Goal: Information Seeking & Learning: Find specific fact

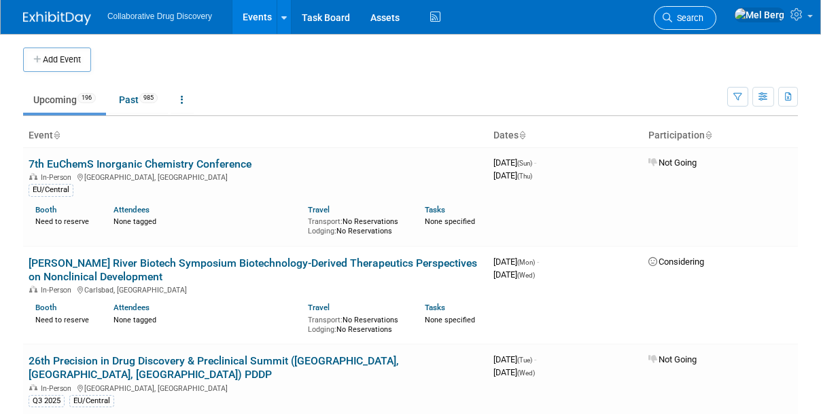
click at [703, 18] on span "Search" at bounding box center [687, 18] width 31 height 10
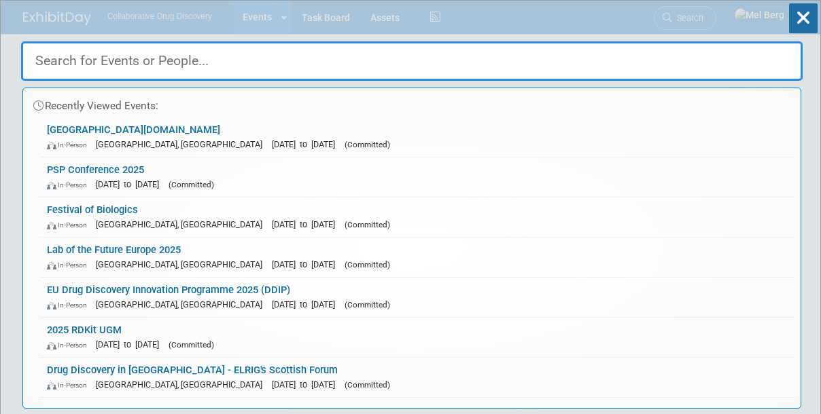
paste input "[URL][PERSON_NAME][DOMAIN_NAME]"
type input "[URL][PERSON_NAME][DOMAIN_NAME]"
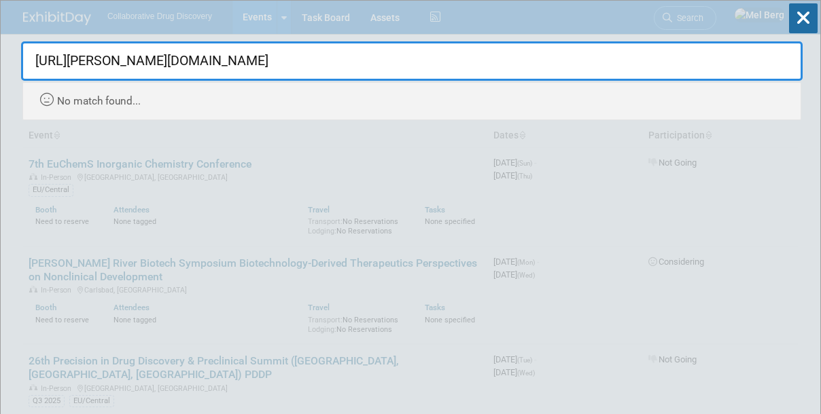
drag, startPoint x: 210, startPoint y: 62, endPoint x: 0, endPoint y: 73, distance: 210.3
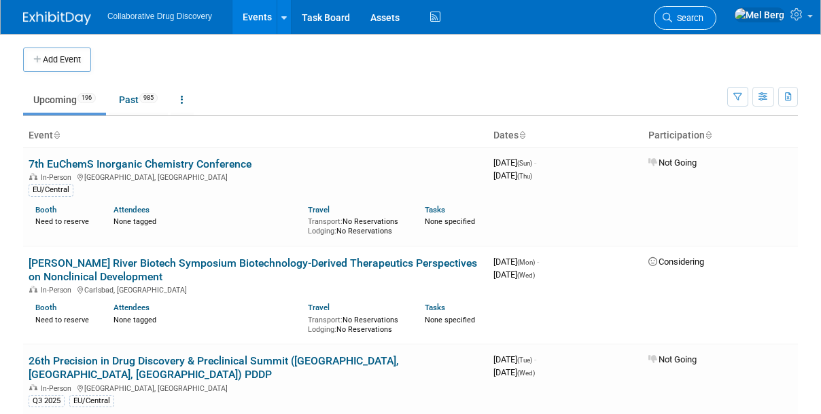
click at [703, 18] on span "Search" at bounding box center [687, 18] width 31 height 10
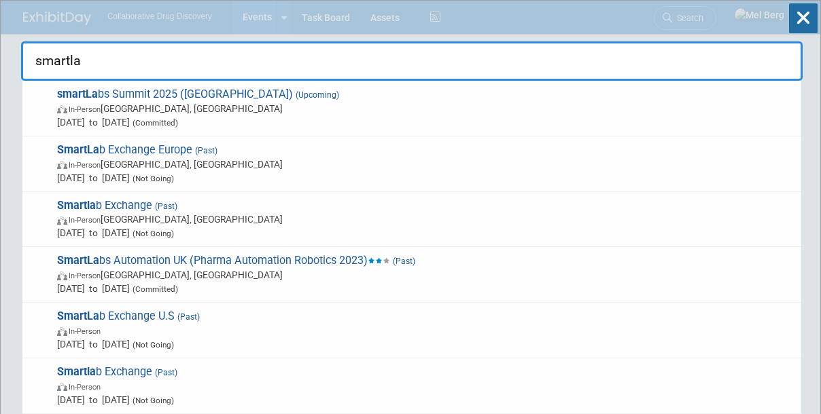
type input "smartlab"
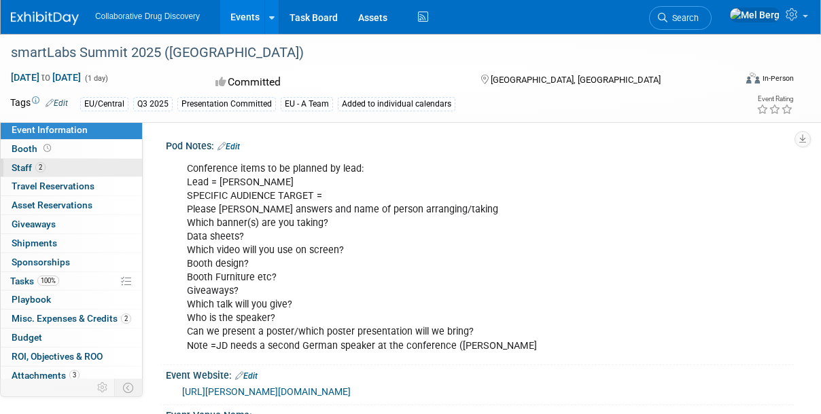
click at [12, 171] on span "Staff 2" at bounding box center [29, 167] width 34 height 11
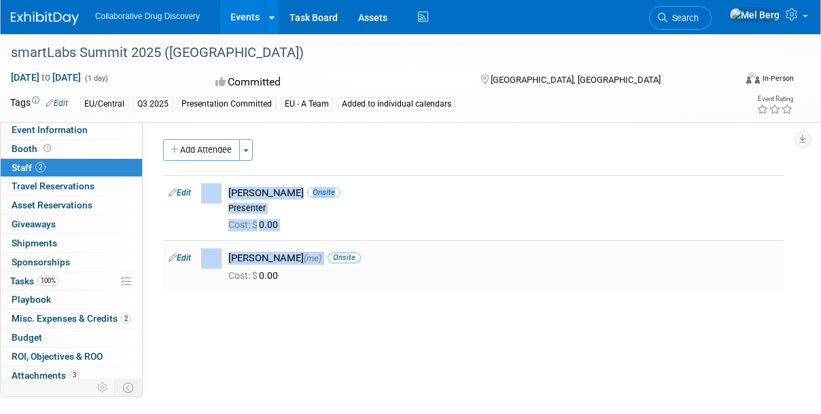
drag, startPoint x: 172, startPoint y: 176, endPoint x: 322, endPoint y: 248, distance: 166.5
click at [322, 248] on tbody "Edit [PERSON_NAME] Onsite Presenter 0.00" at bounding box center [473, 233] width 620 height 117
copy tbody "[PERSON_NAME] Onsite Presenter Cost: $ 0.00 Edit [PERSON_NAME] (me)"
click at [54, 127] on span "Event Information" at bounding box center [50, 129] width 76 height 11
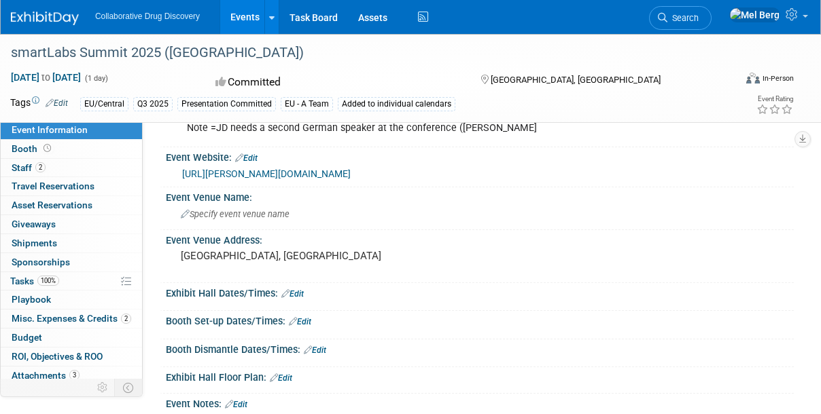
scroll to position [247, 0]
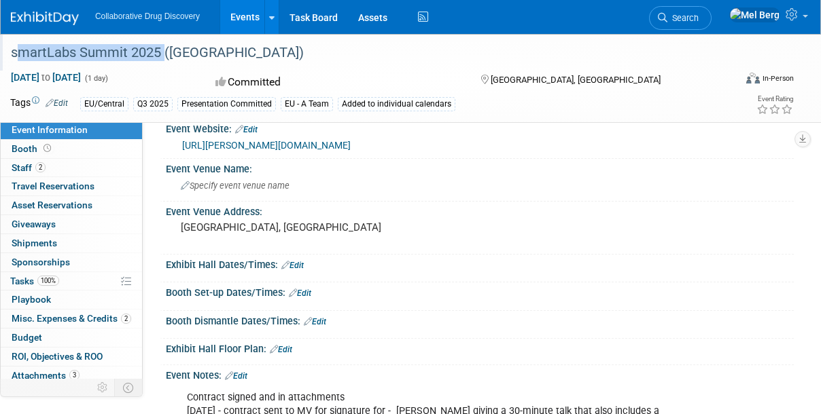
drag, startPoint x: 13, startPoint y: 52, endPoint x: 161, endPoint y: 46, distance: 148.2
click at [161, 46] on div "smartLabs Summit 2025 ([GEOGRAPHIC_DATA])" at bounding box center [366, 53] width 720 height 24
copy div "smartLabs Summit 2025"
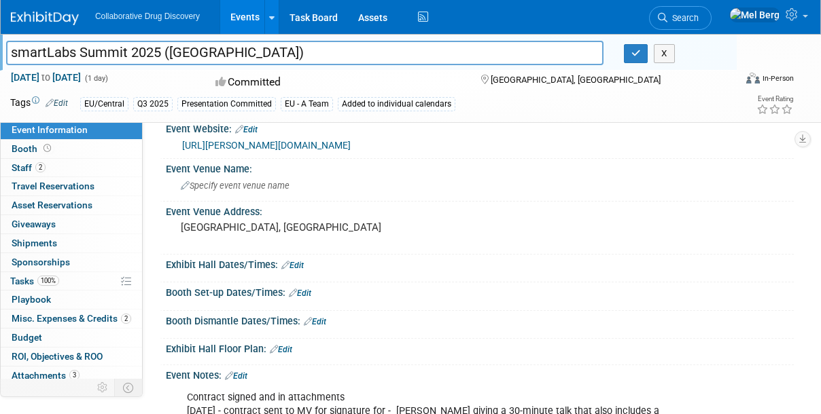
drag, startPoint x: 161, startPoint y: 48, endPoint x: 8, endPoint y: 51, distance: 152.9
click at [8, 51] on input "smartLabs Summit 2025 ([GEOGRAPHIC_DATA])" at bounding box center [304, 53] width 597 height 24
